Goal: Connect with others: Connect with others

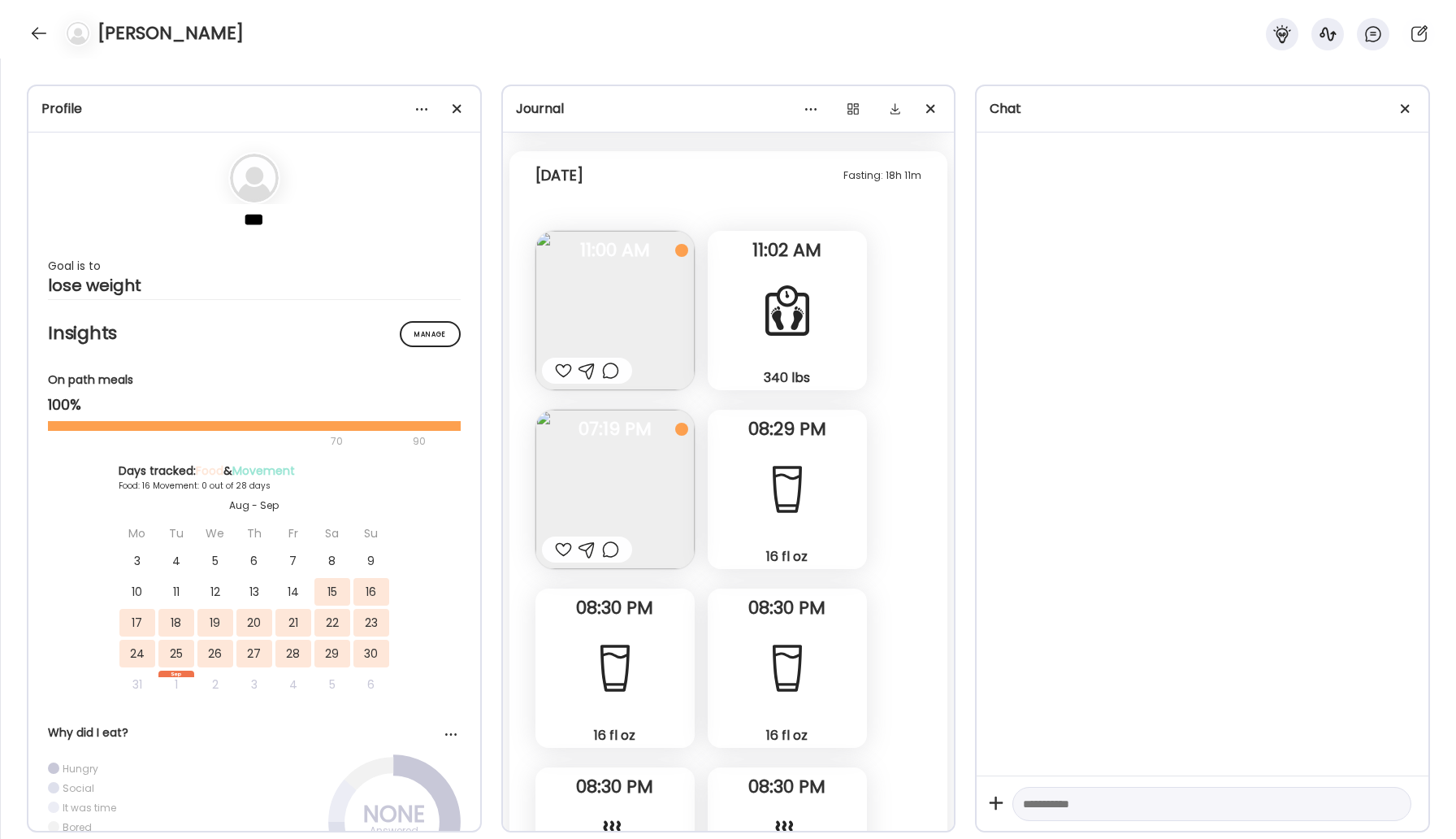
scroll to position [11563, 0]
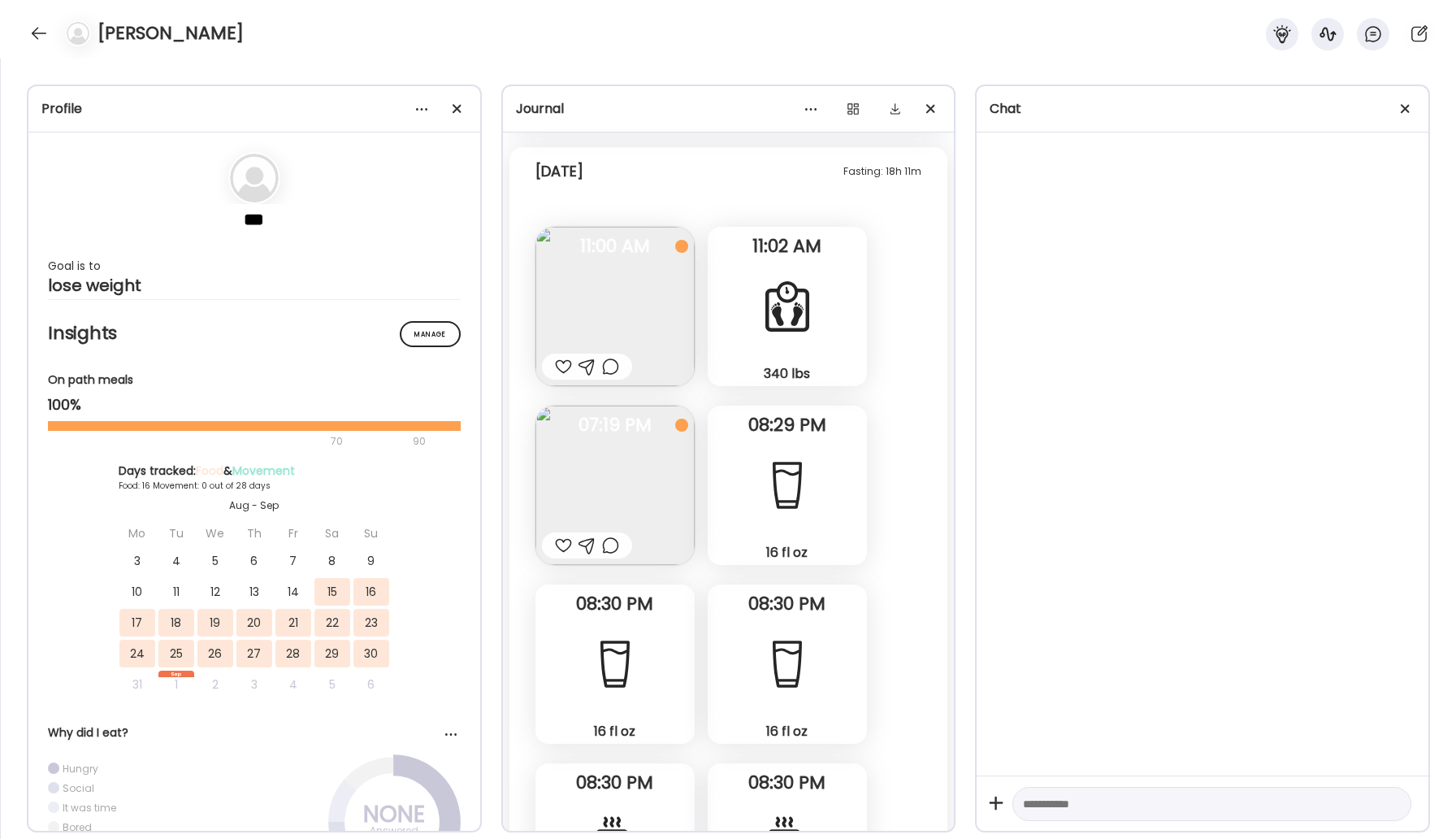
click at [656, 491] on img at bounding box center [615, 485] width 159 height 159
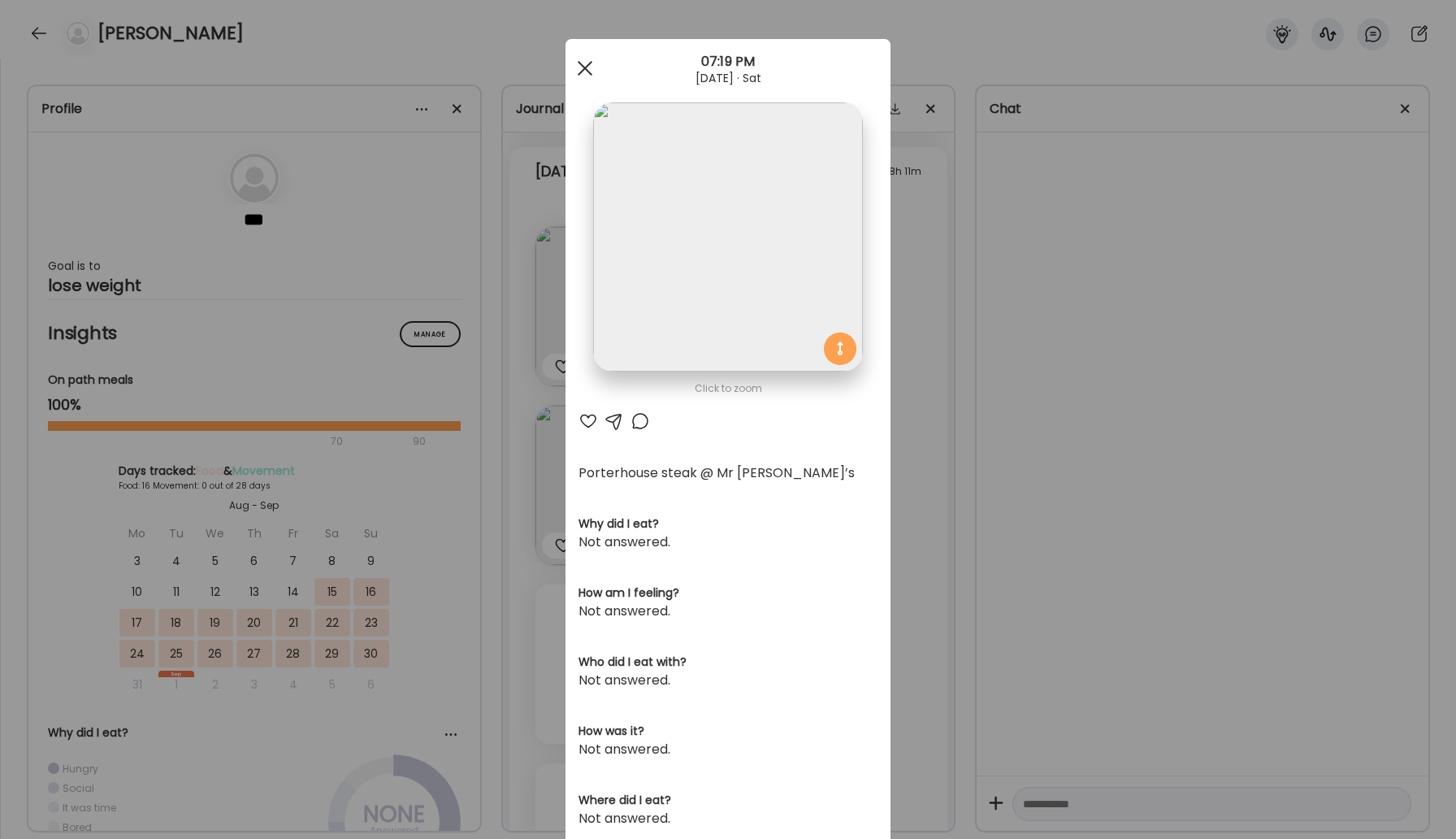
click at [588, 60] on div at bounding box center [584, 68] width 33 height 33
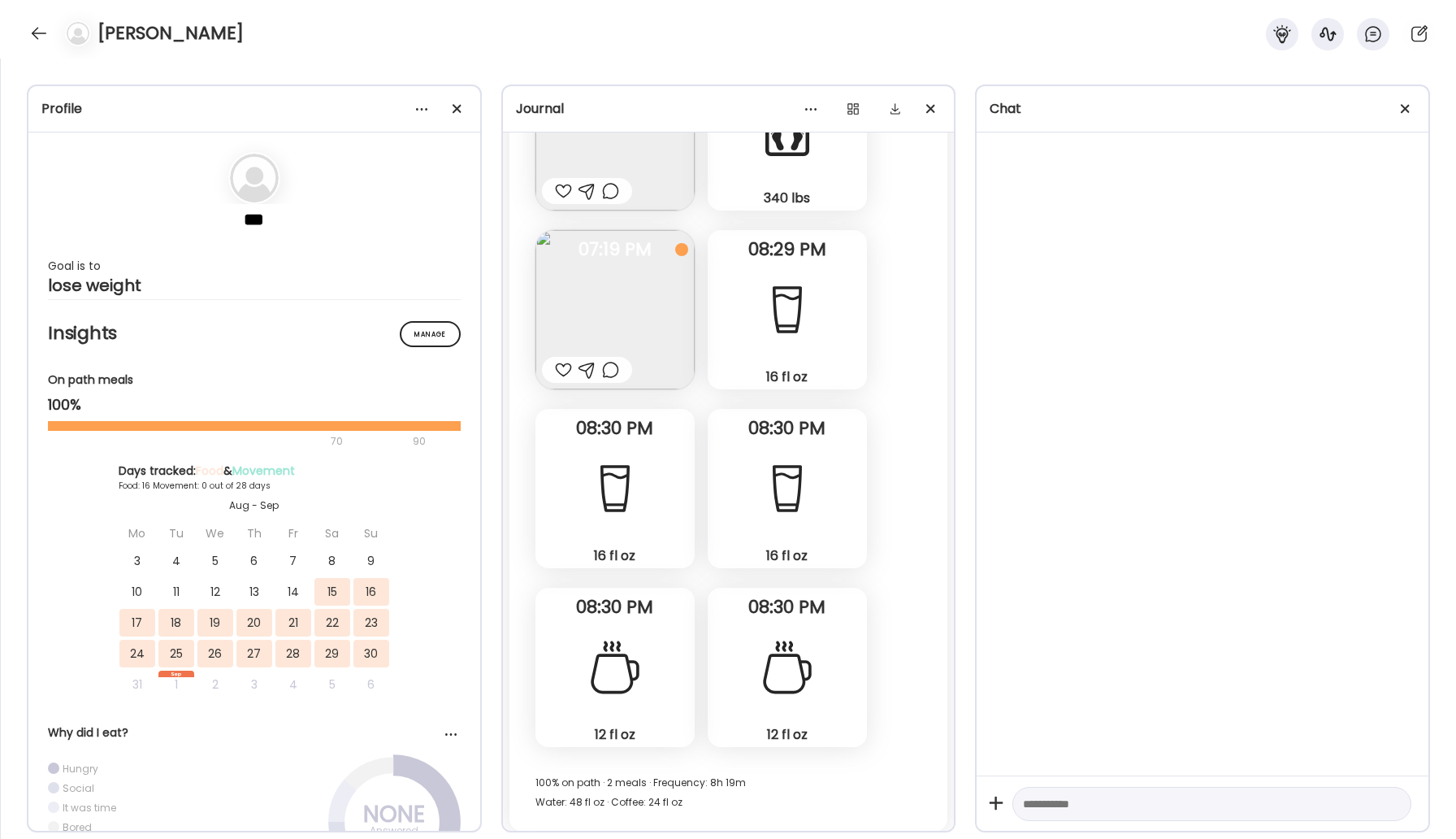
scroll to position [11640, 0]
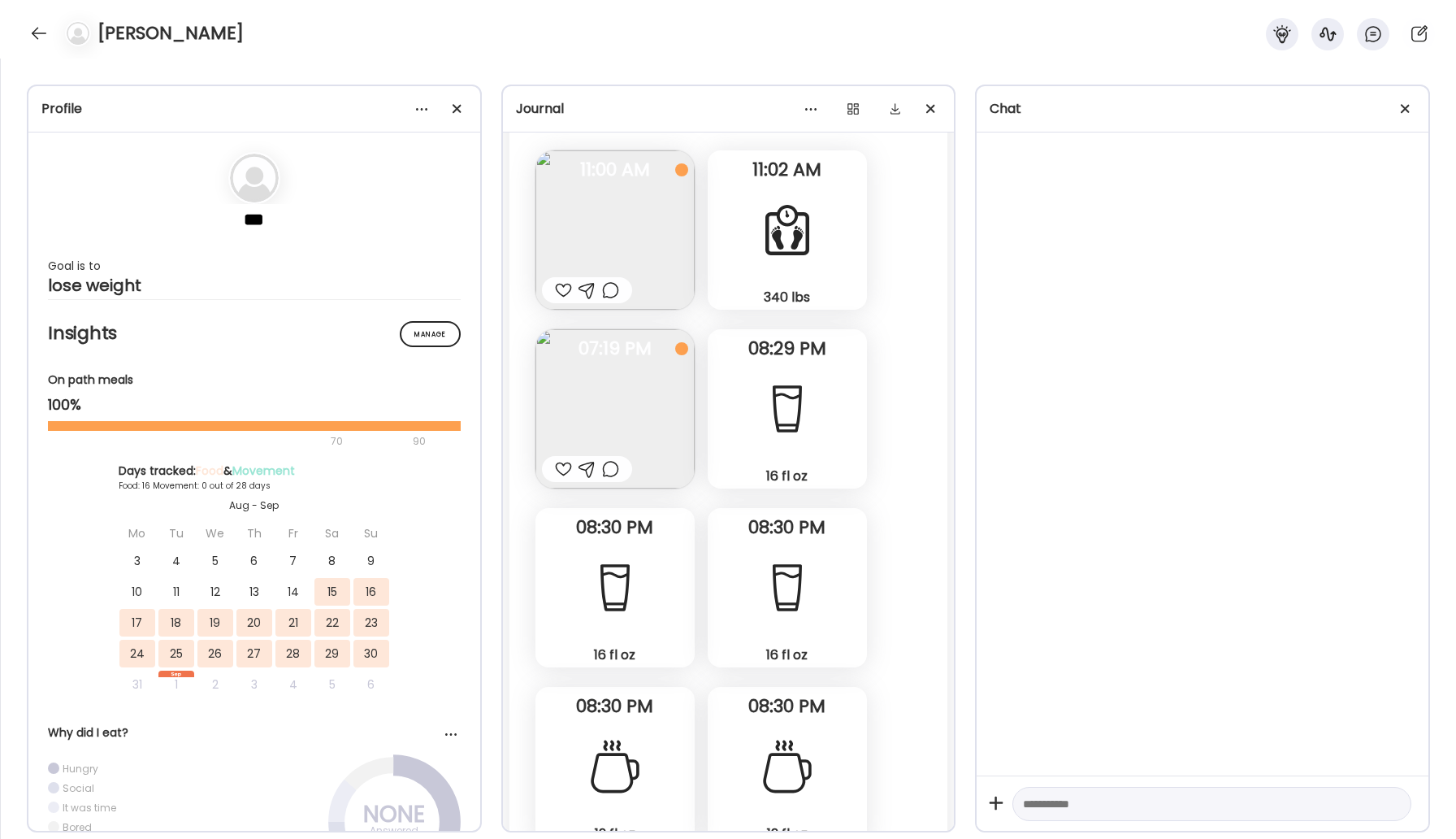
click at [565, 469] on div at bounding box center [564, 469] width 17 height 20
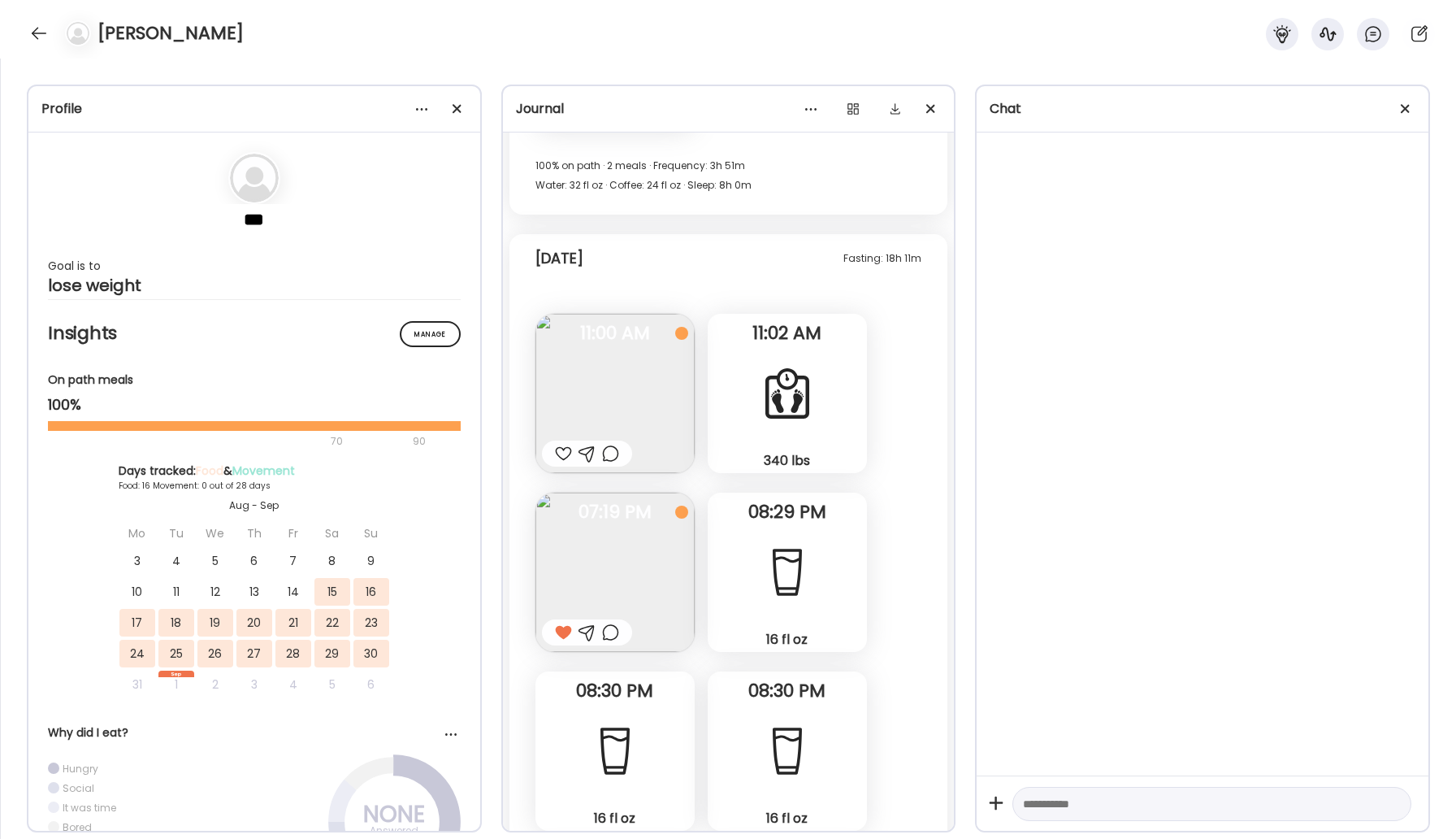
click at [559, 450] on div at bounding box center [564, 453] width 17 height 20
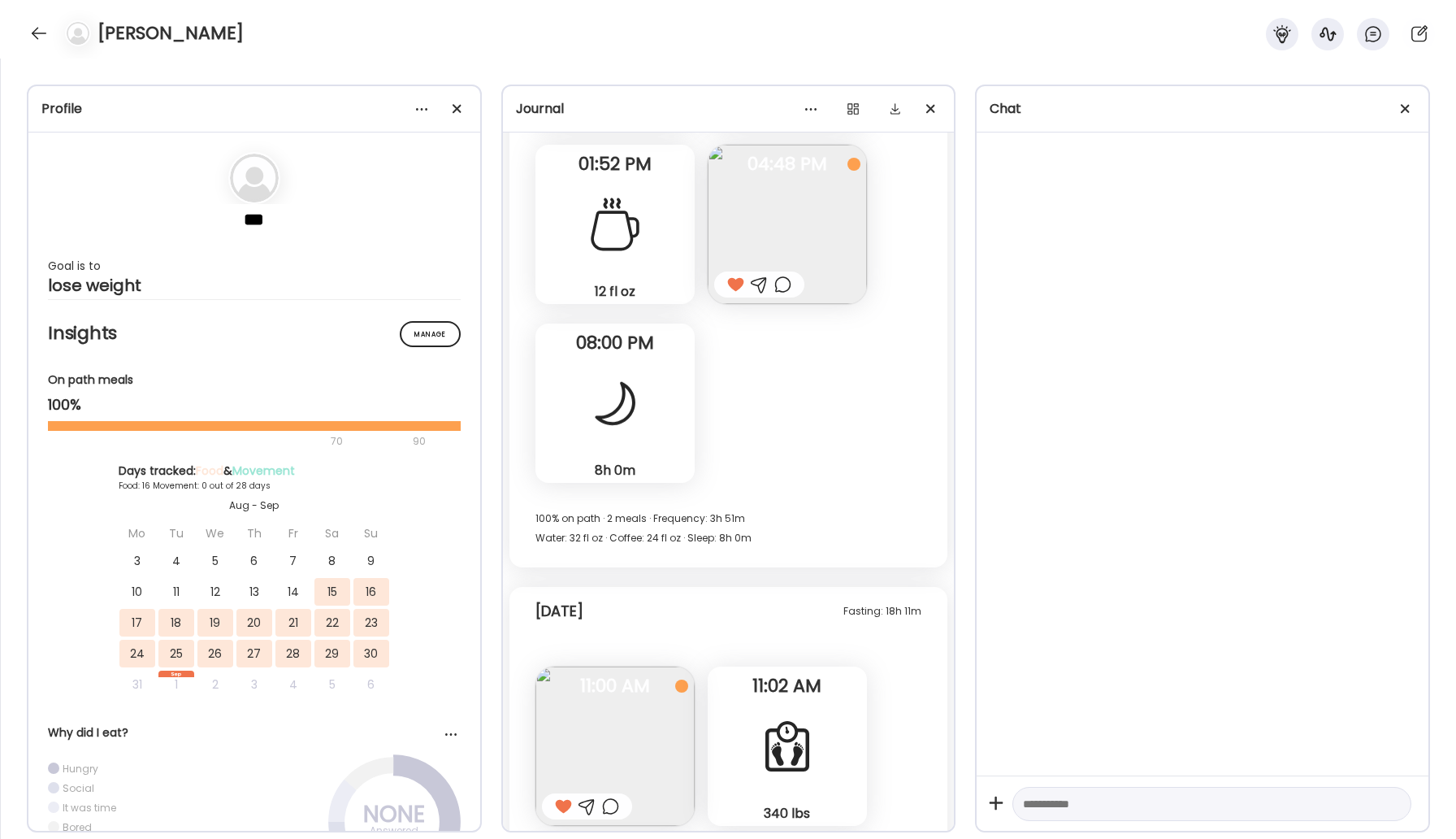
scroll to position [11132, 0]
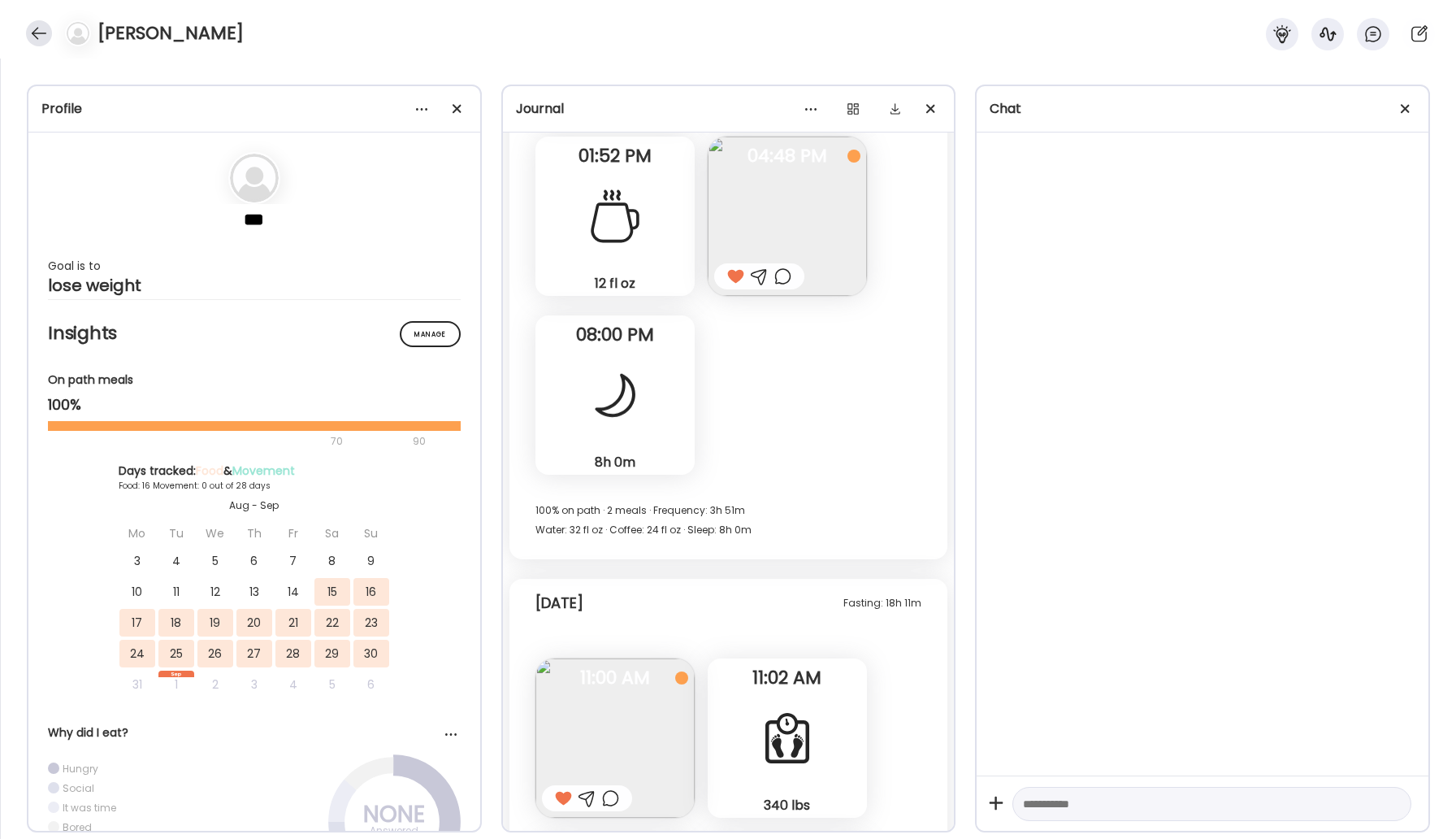
click at [37, 27] on div at bounding box center [40, 34] width 26 height 26
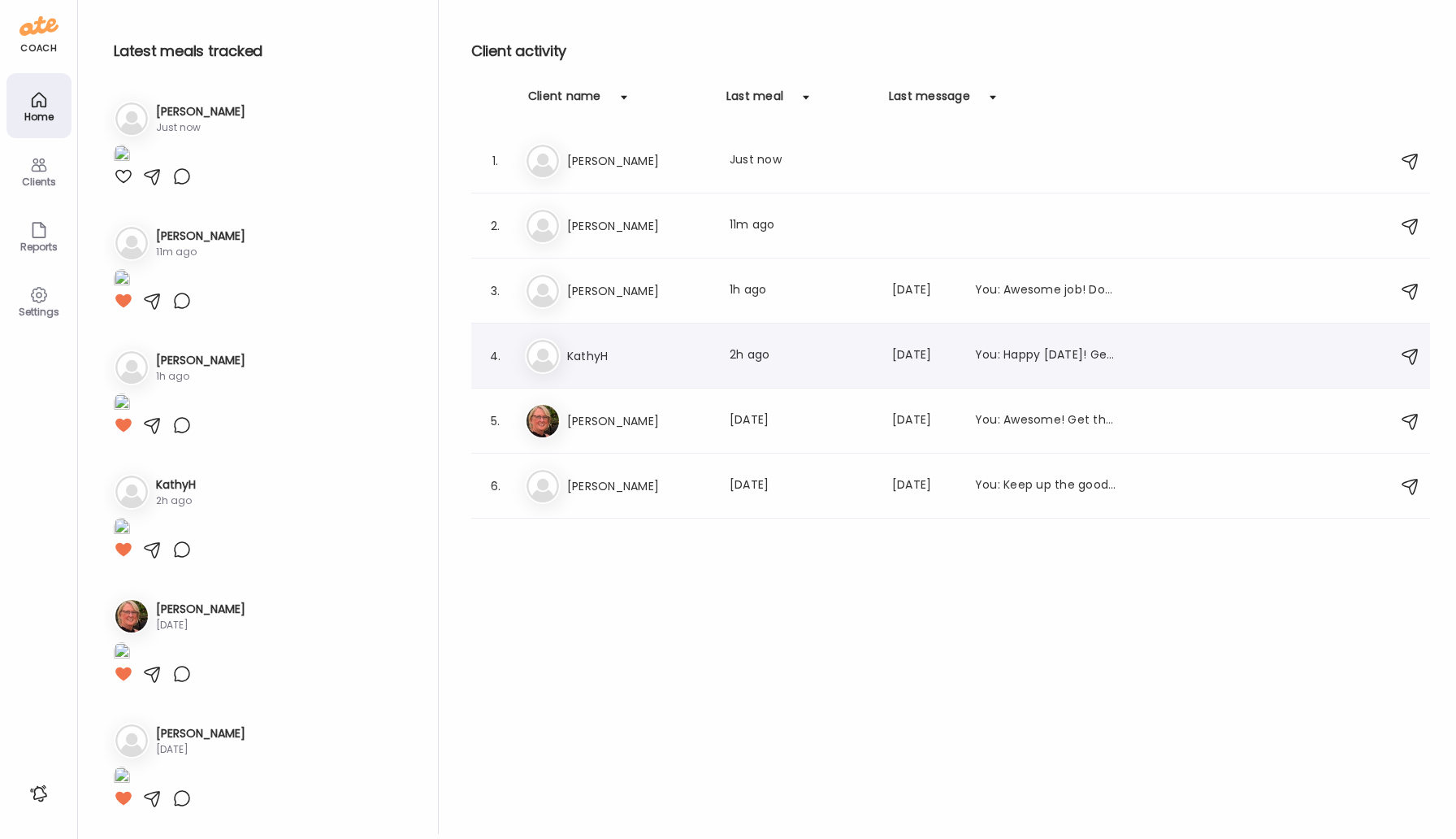
click at [591, 358] on h3 "KathyH" at bounding box center [639, 356] width 143 height 20
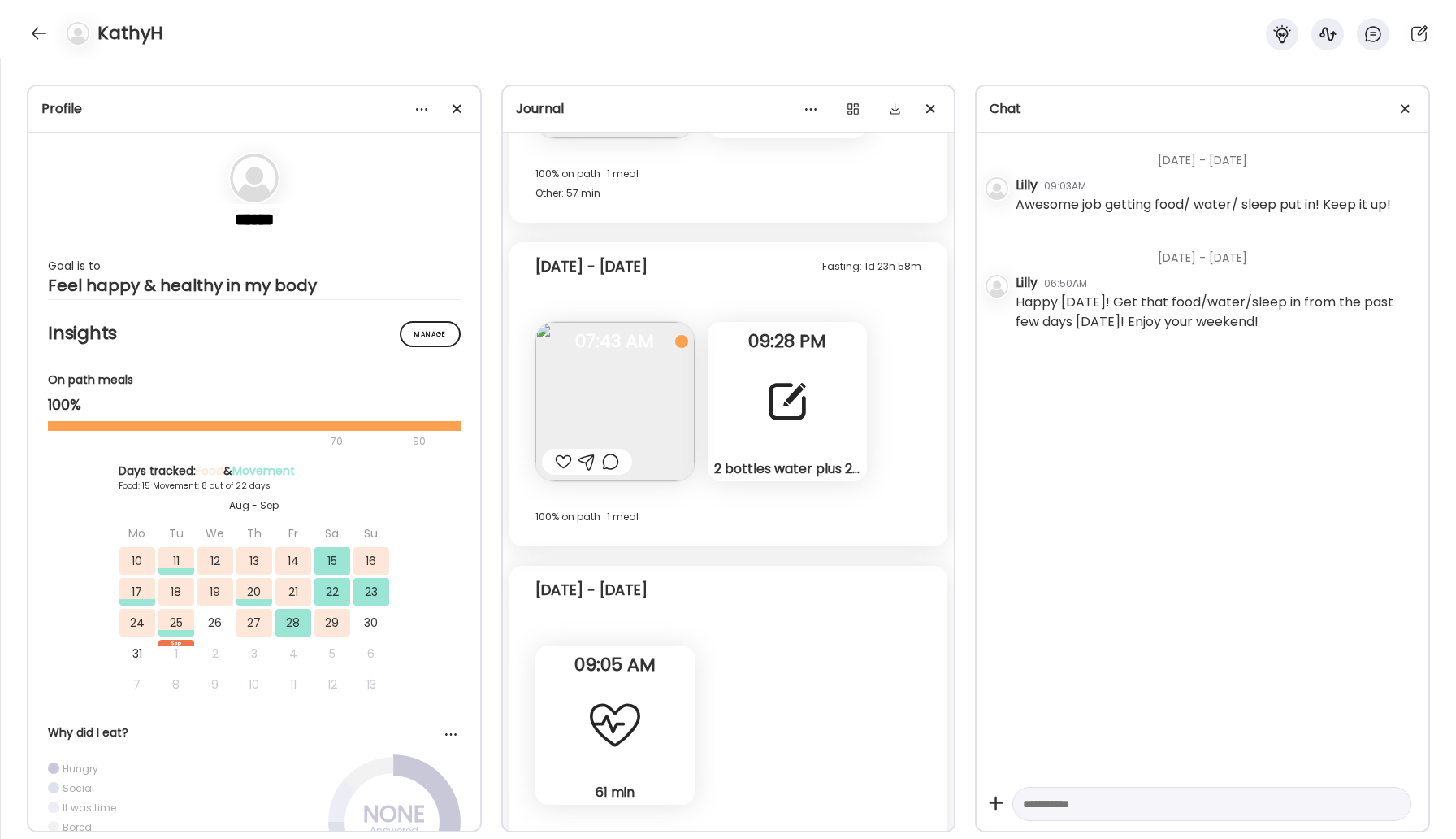
scroll to position [12489, 0]
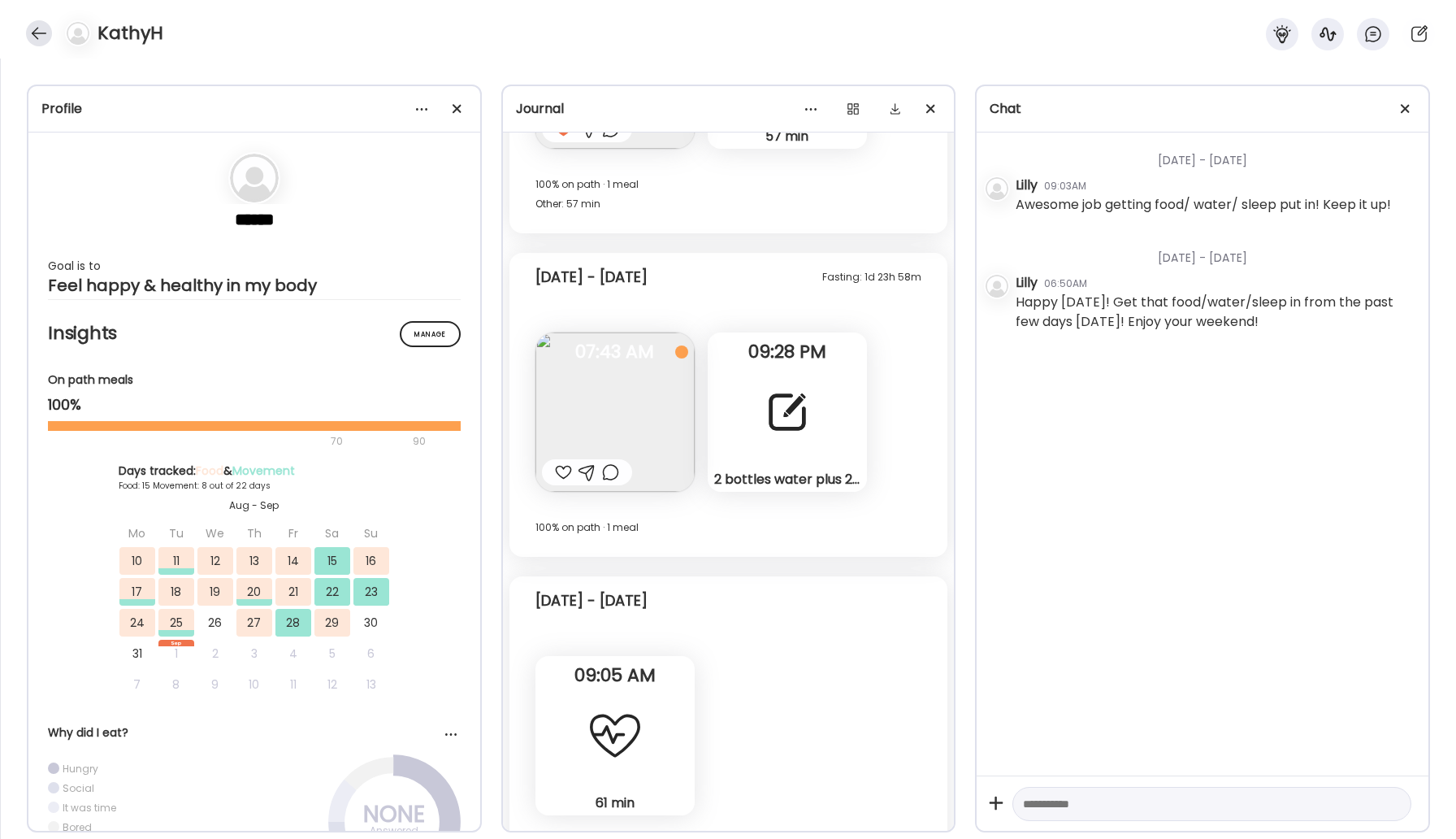
click at [28, 25] on div at bounding box center [40, 34] width 26 height 26
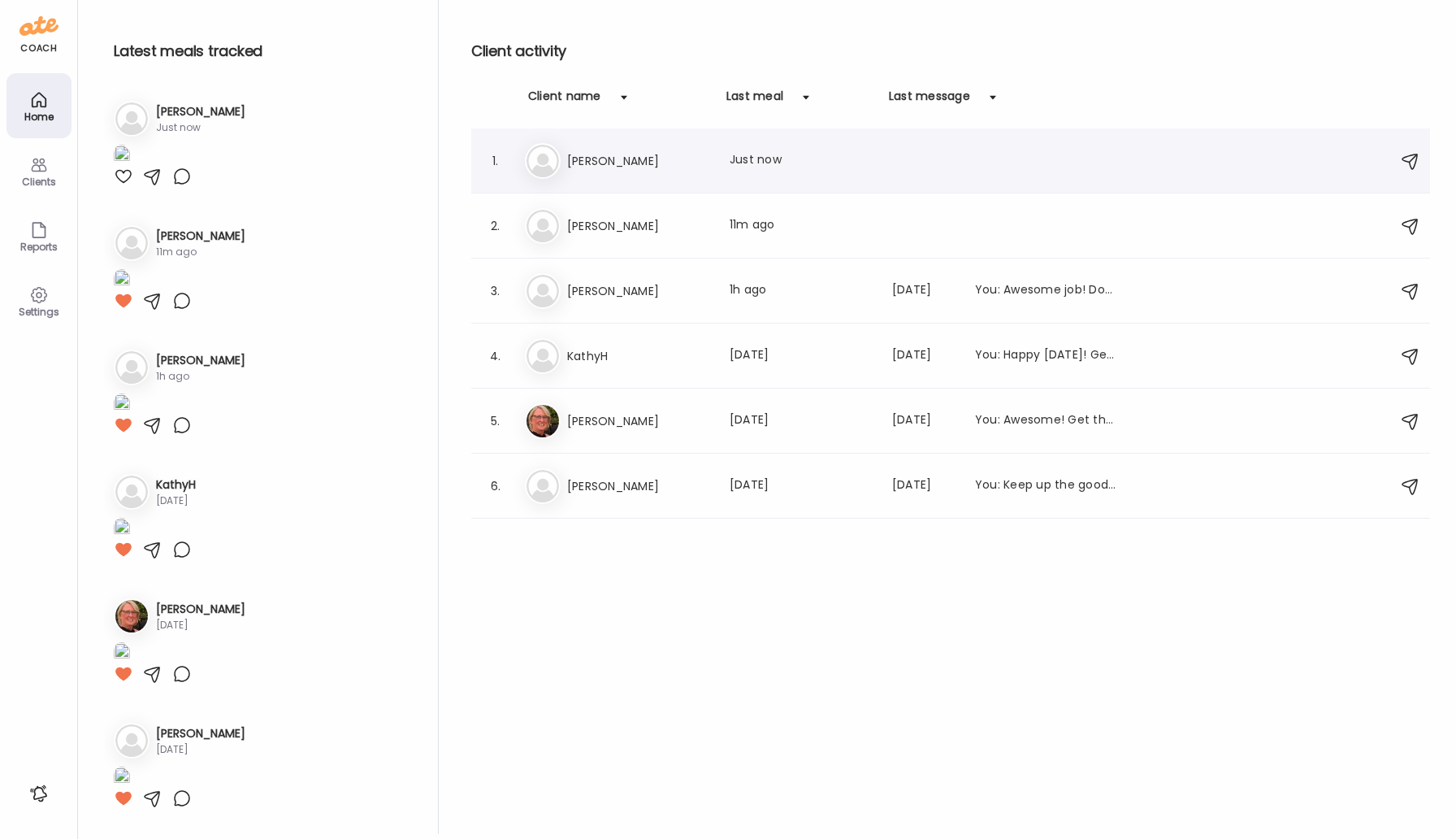
click at [597, 168] on h3 "[PERSON_NAME]" at bounding box center [639, 161] width 143 height 20
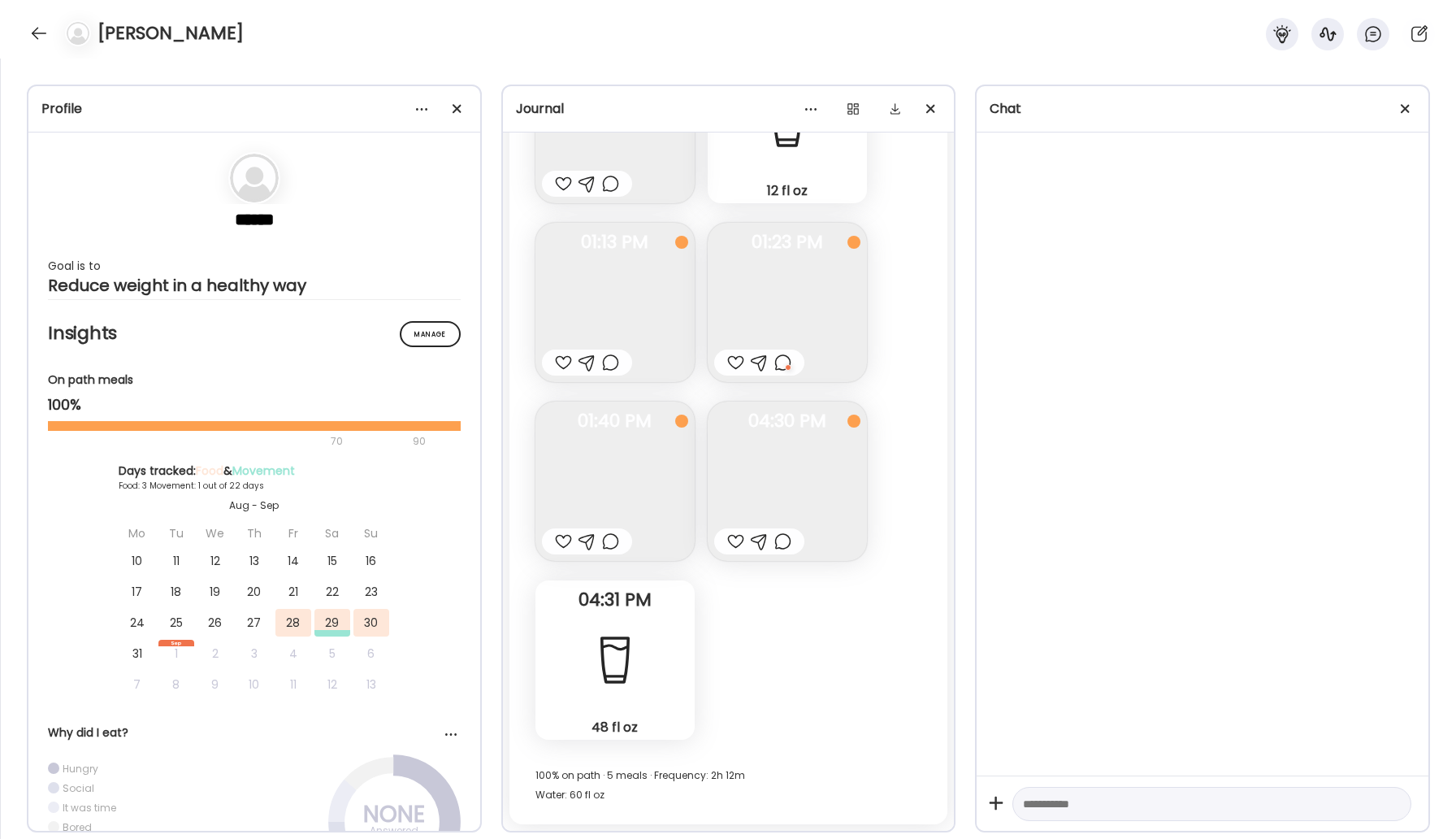
scroll to position [2363, 0]
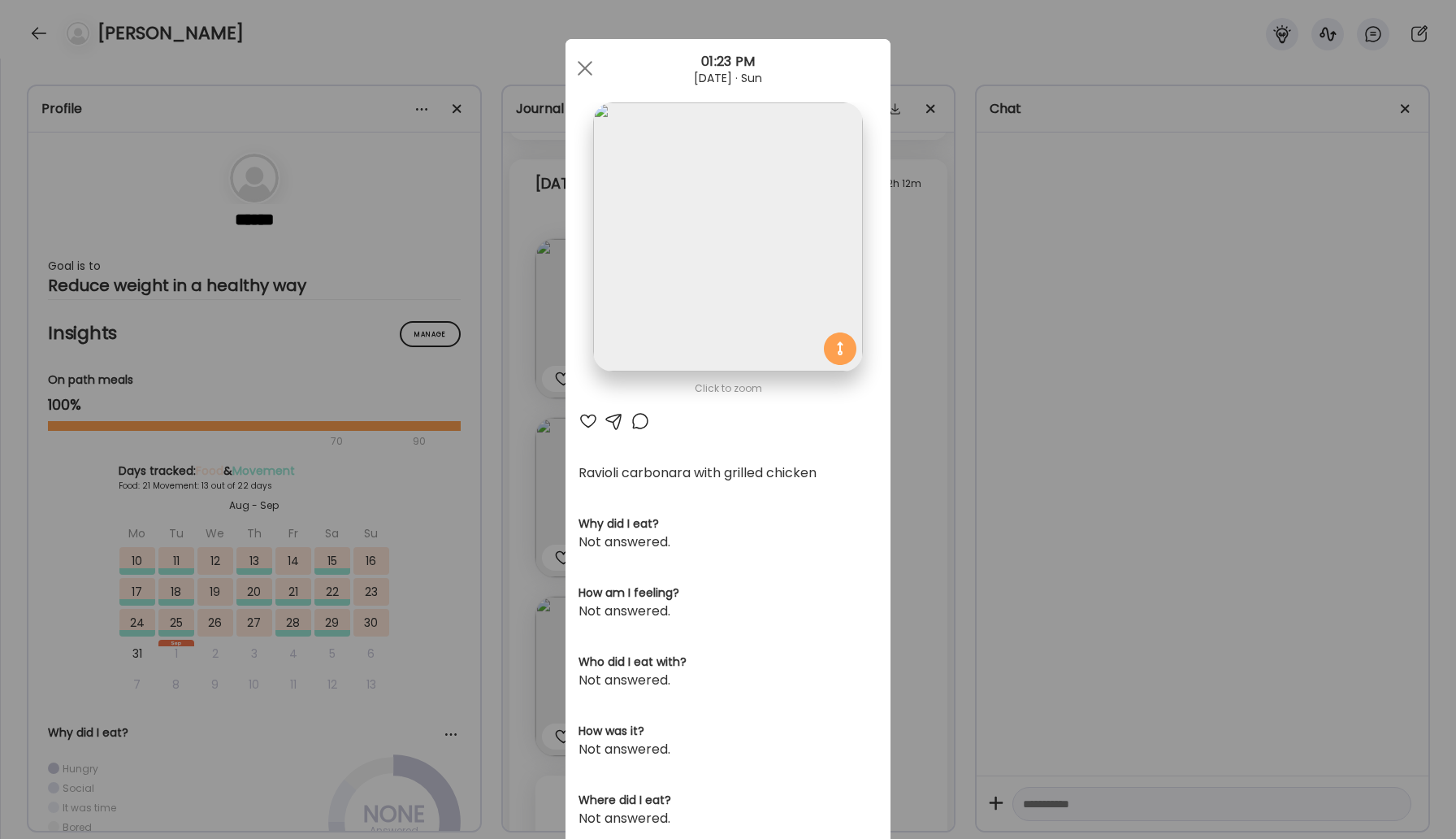
click at [585, 70] on div at bounding box center [584, 68] width 33 height 33
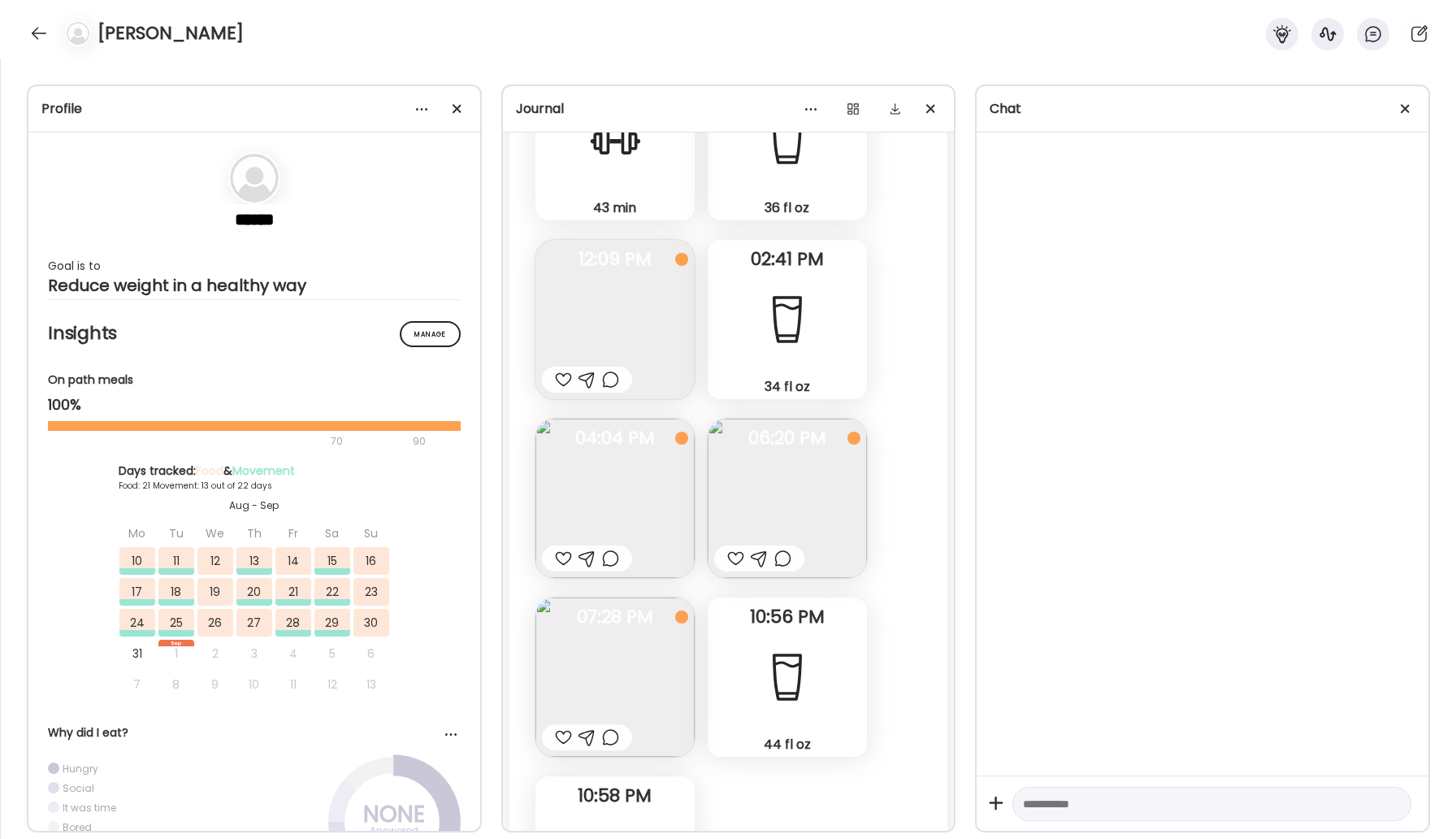
scroll to position [43255, 0]
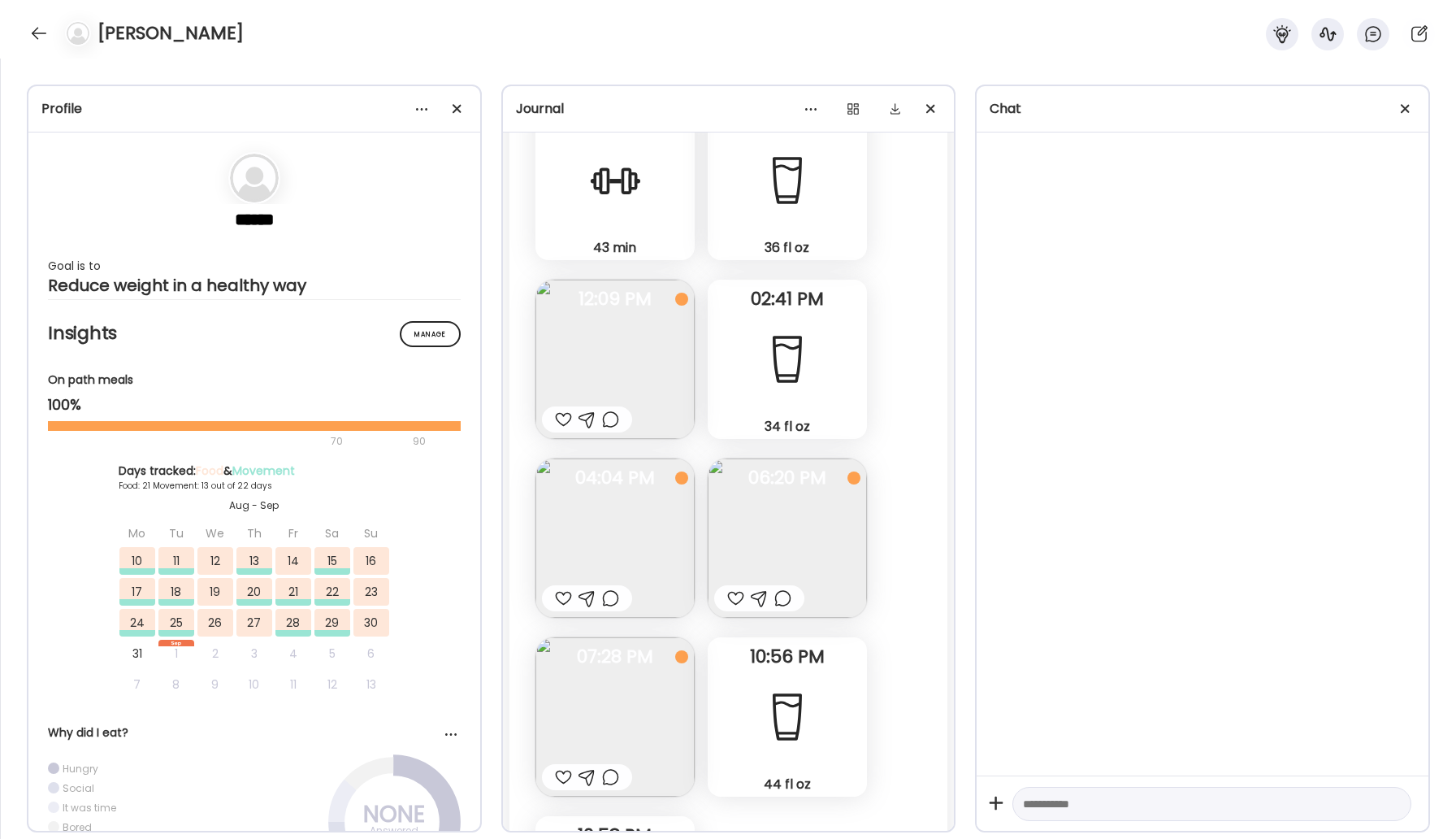
click at [656, 637] on img at bounding box center [615, 717] width 159 height 159
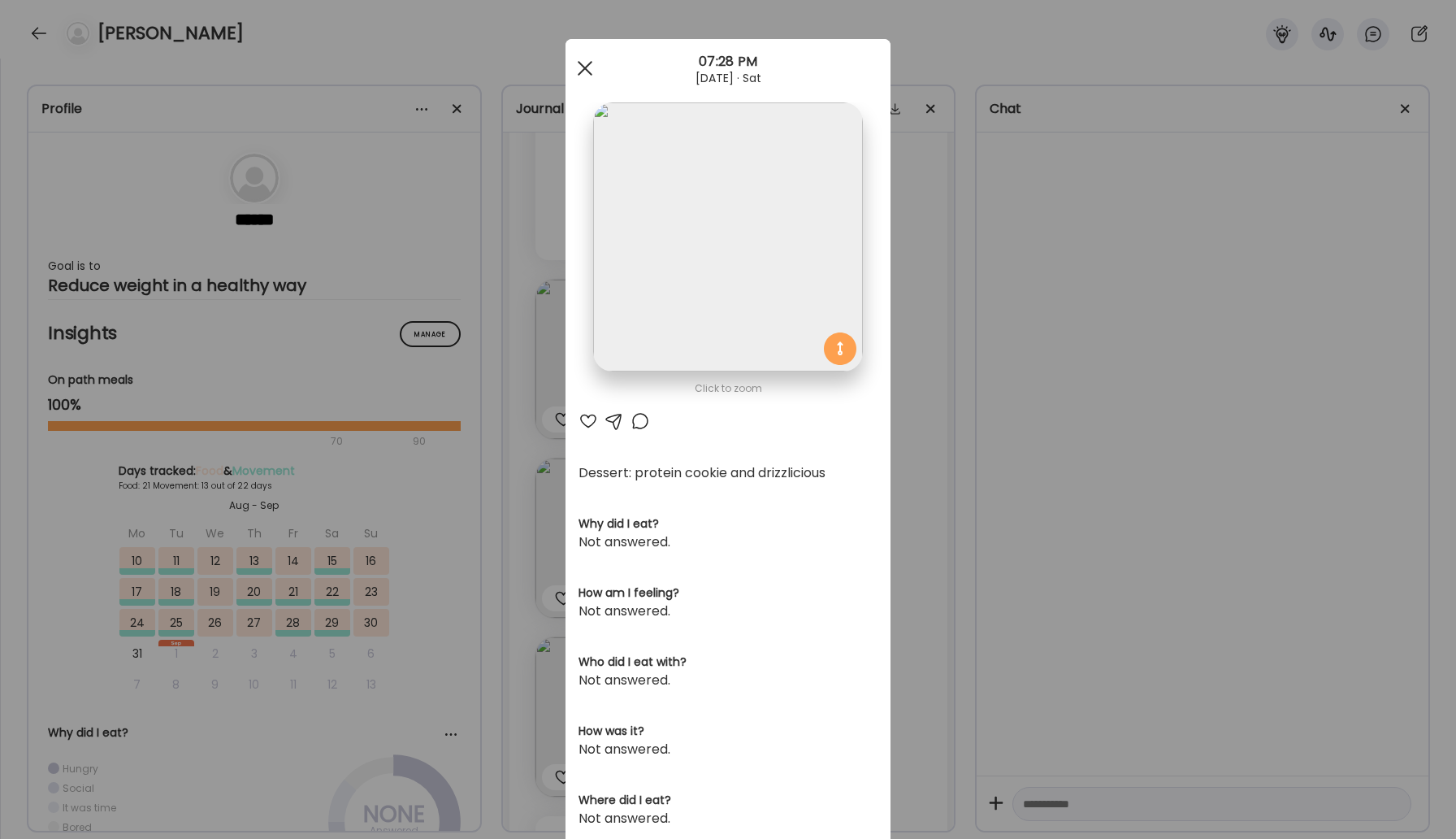
click at [587, 69] on div at bounding box center [584, 68] width 33 height 33
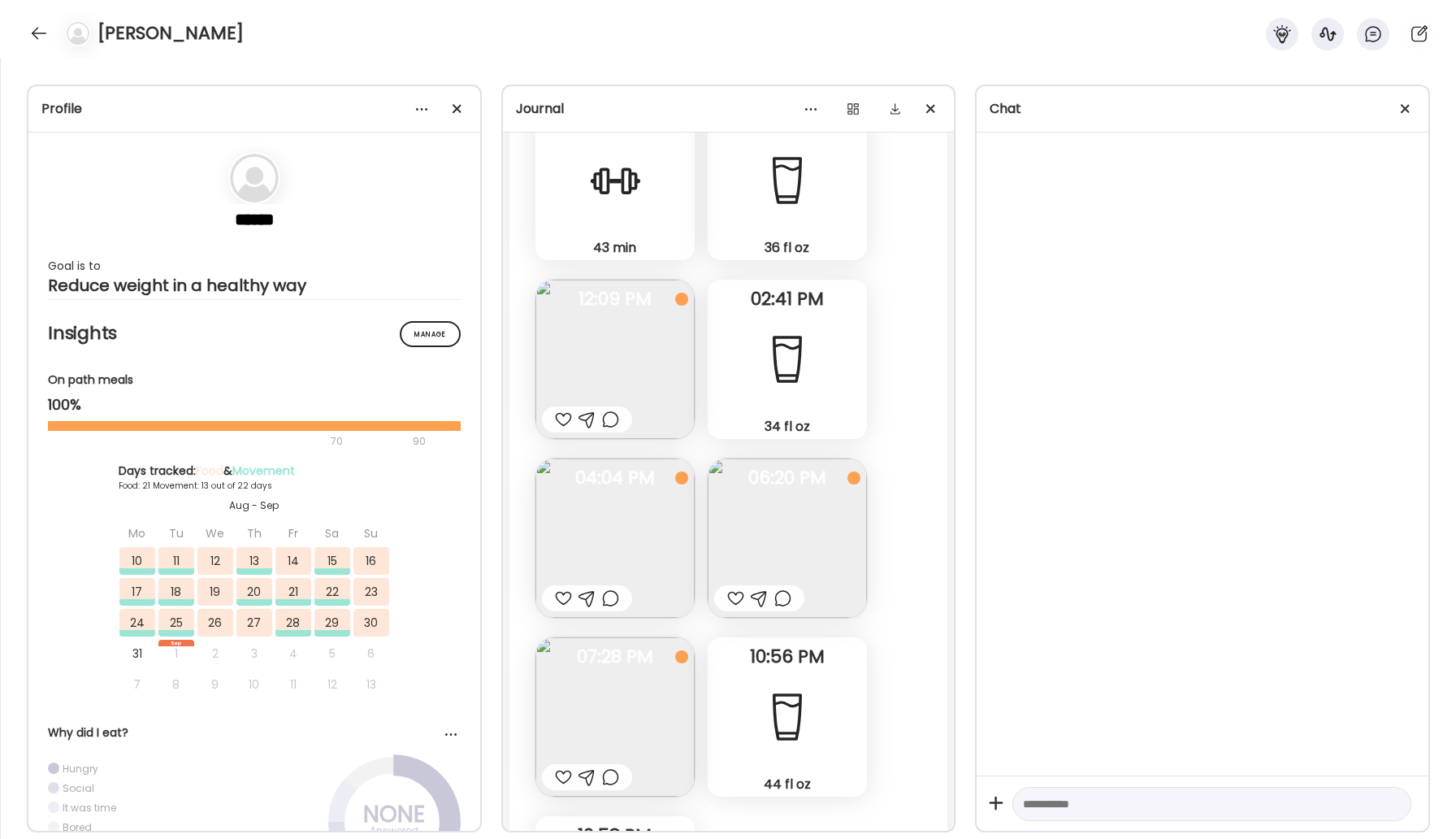
click at [792, 459] on img at bounding box center [787, 538] width 159 height 159
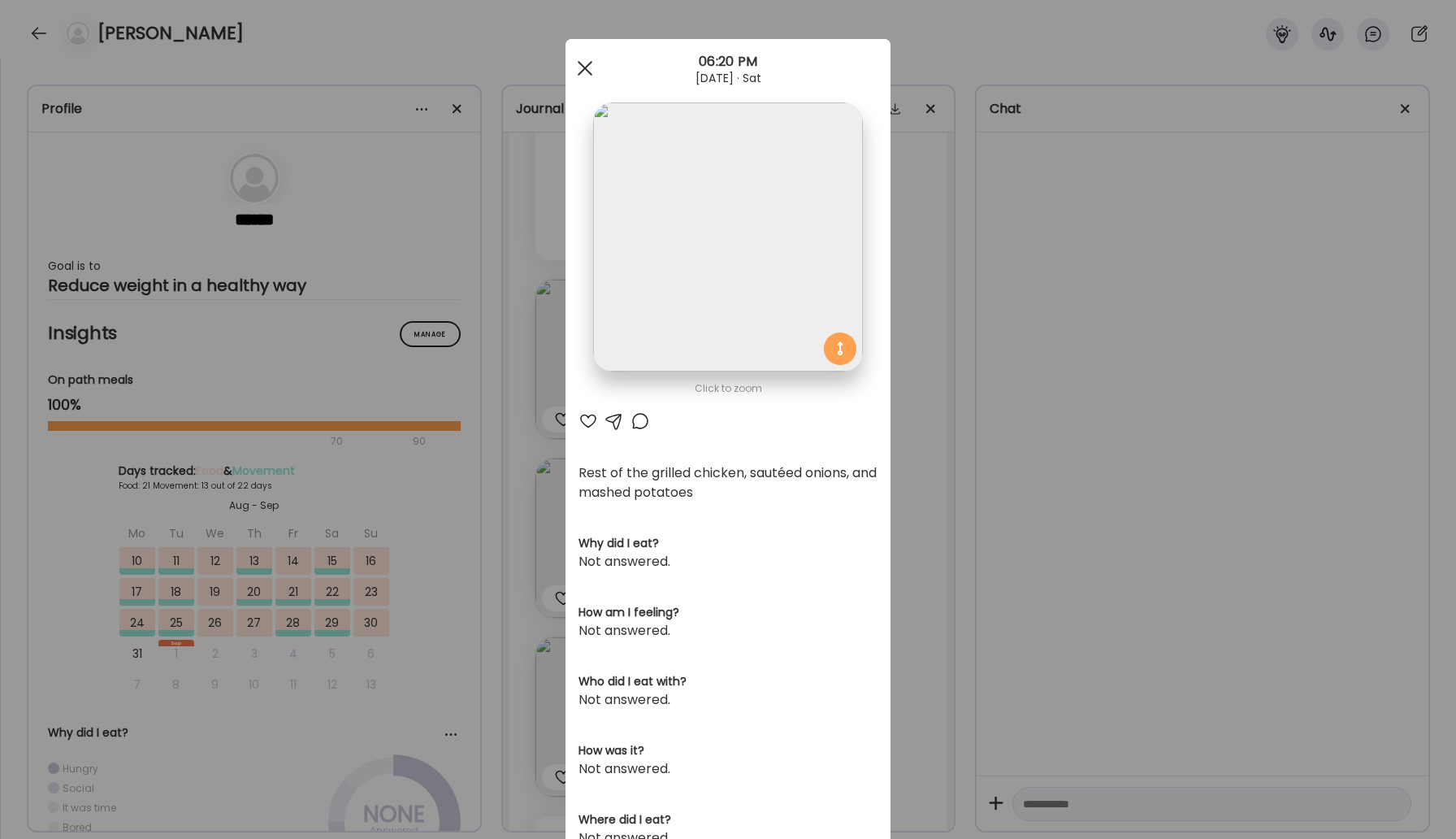
click at [588, 56] on div at bounding box center [584, 68] width 33 height 33
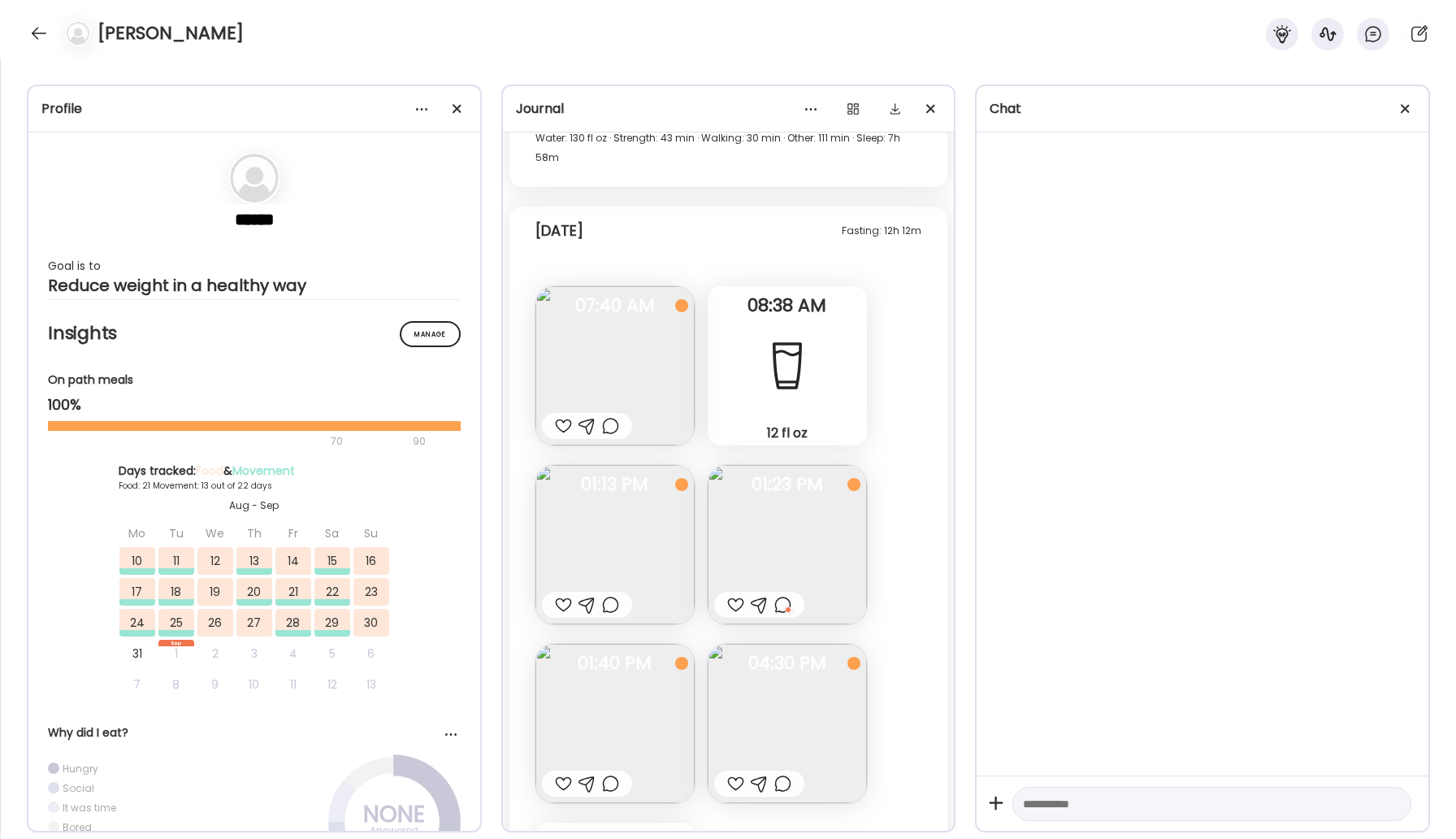
scroll to position [44150, 0]
click at [734, 593] on div at bounding box center [736, 603] width 17 height 20
click at [24, 33] on div "[PERSON_NAME]" at bounding box center [728, 29] width 1456 height 58
click at [28, 33] on div at bounding box center [40, 34] width 26 height 26
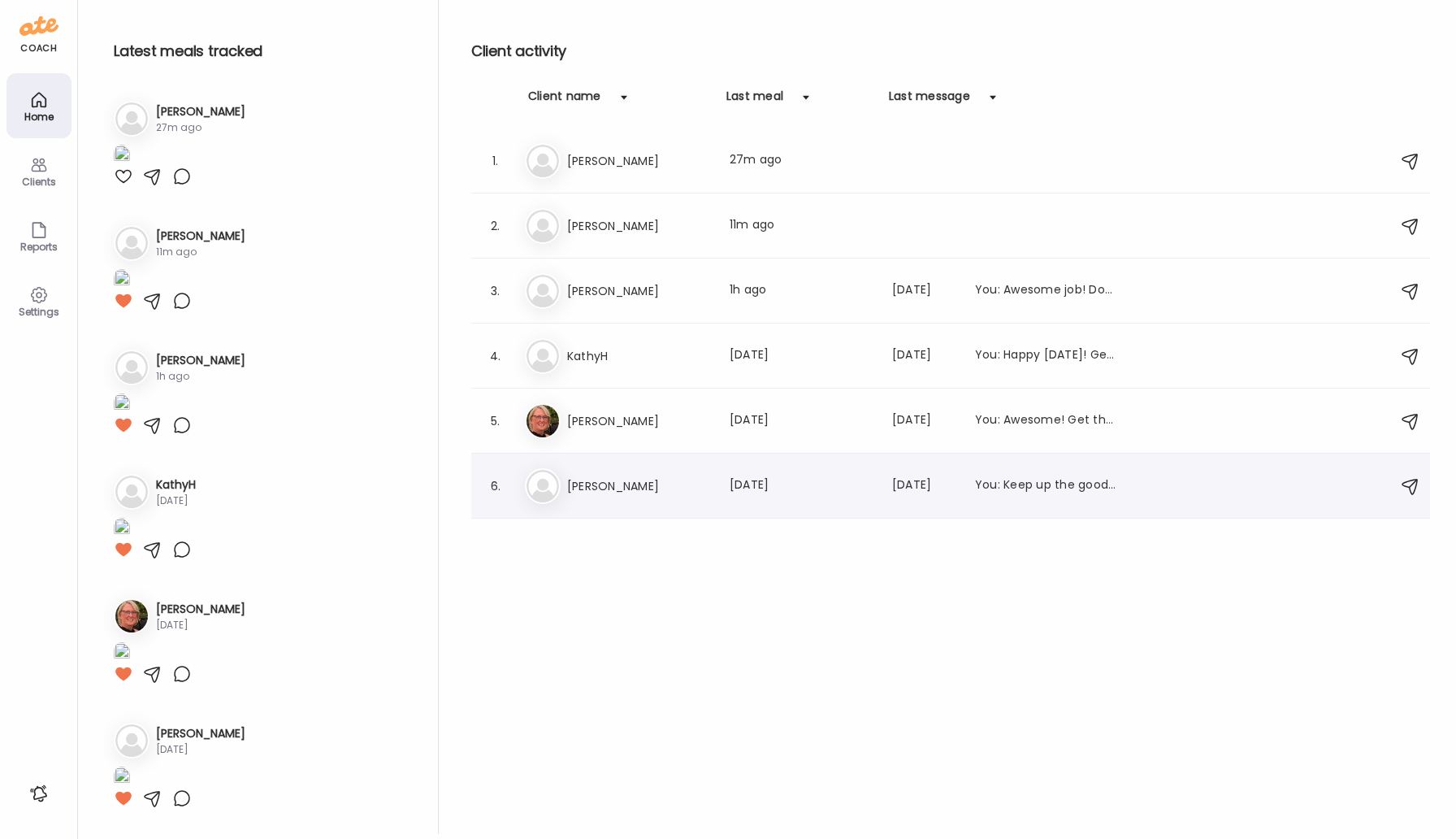
click at [657, 478] on h3 "[PERSON_NAME]" at bounding box center [639, 486] width 143 height 20
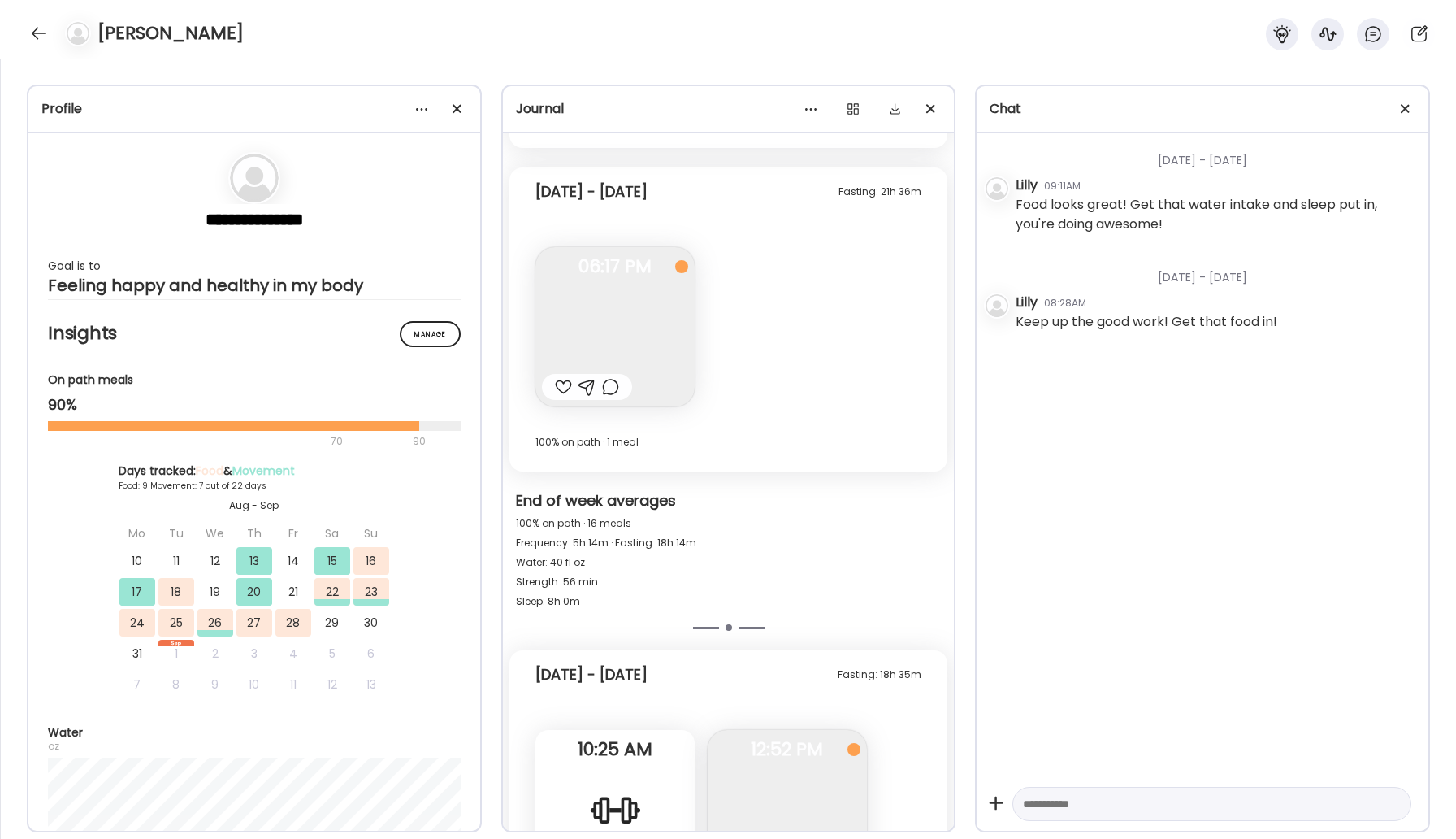
scroll to position [13086, 0]
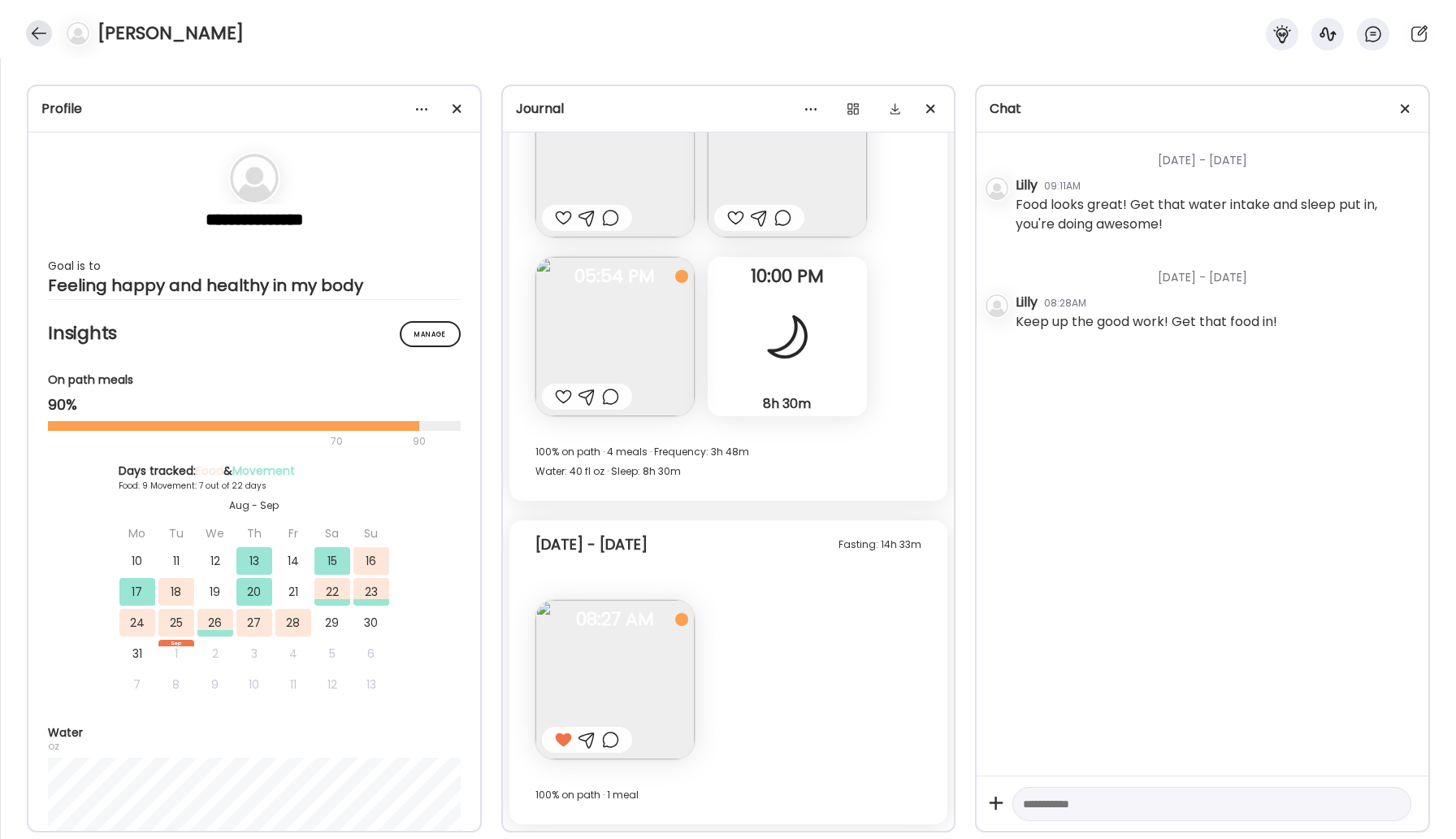
click at [41, 38] on div at bounding box center [40, 34] width 26 height 26
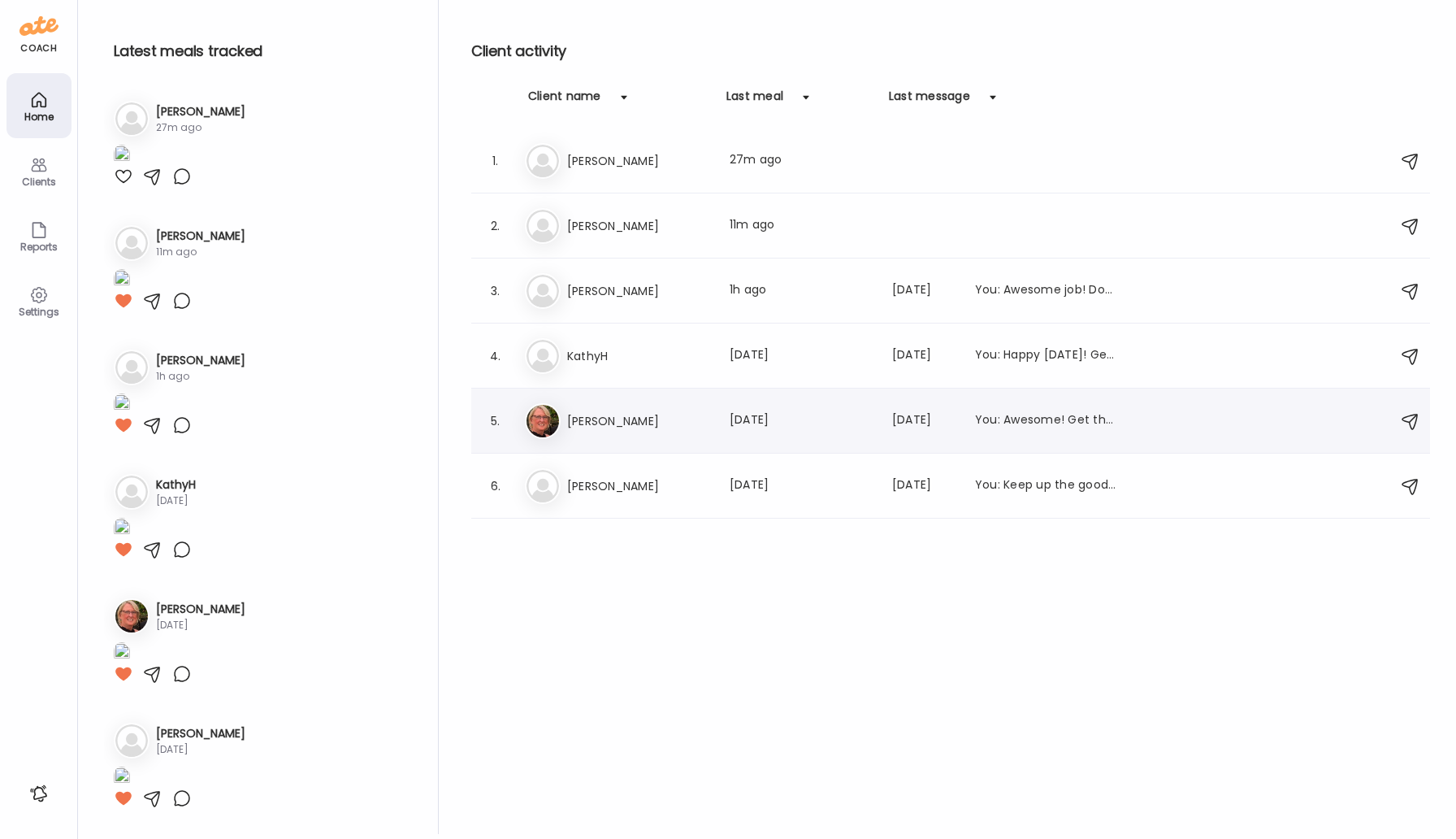
click at [638, 419] on h3 "[PERSON_NAME]" at bounding box center [639, 421] width 143 height 20
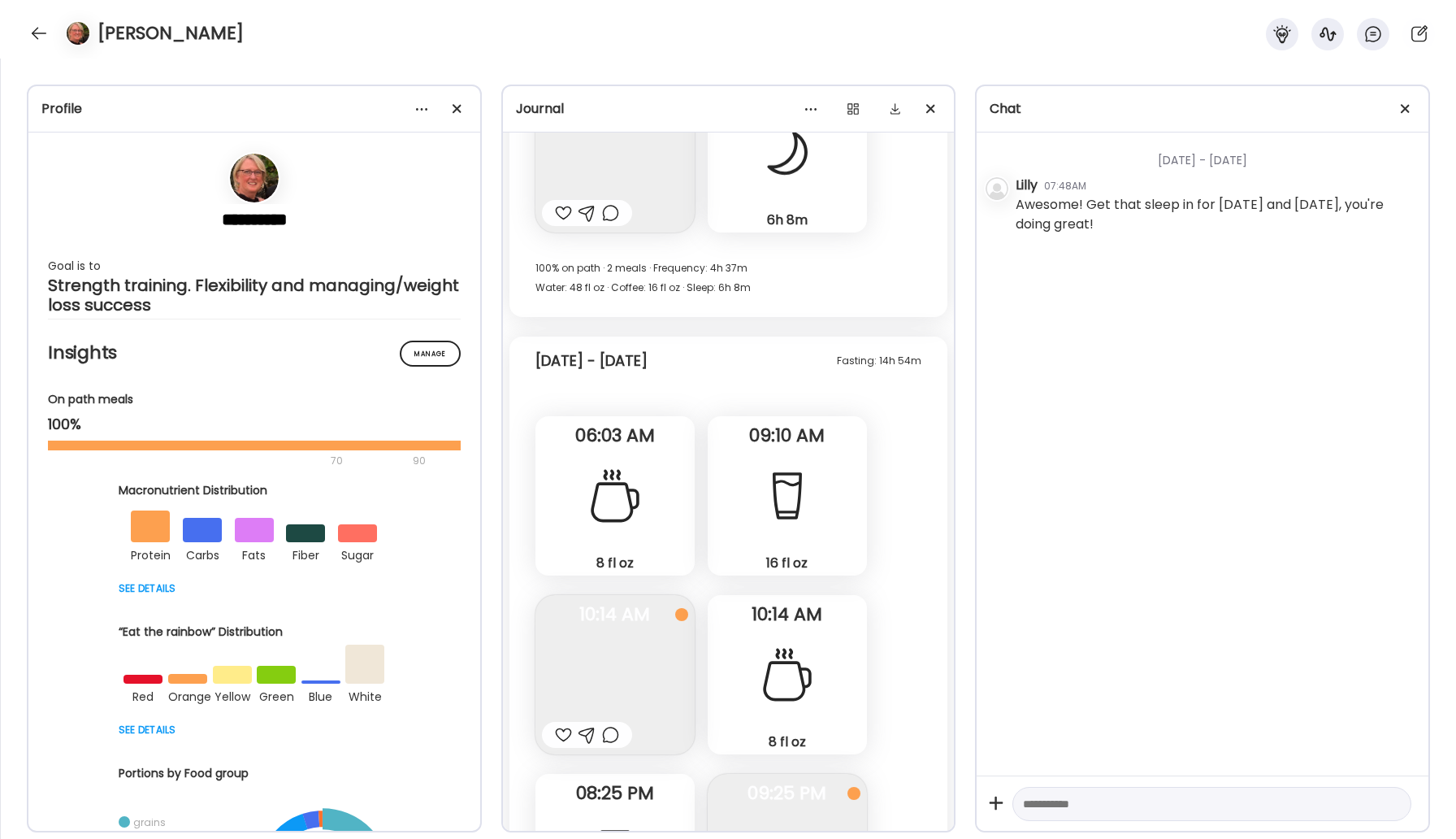
scroll to position [27162, 0]
